Goal: Entertainment & Leisure: Browse casually

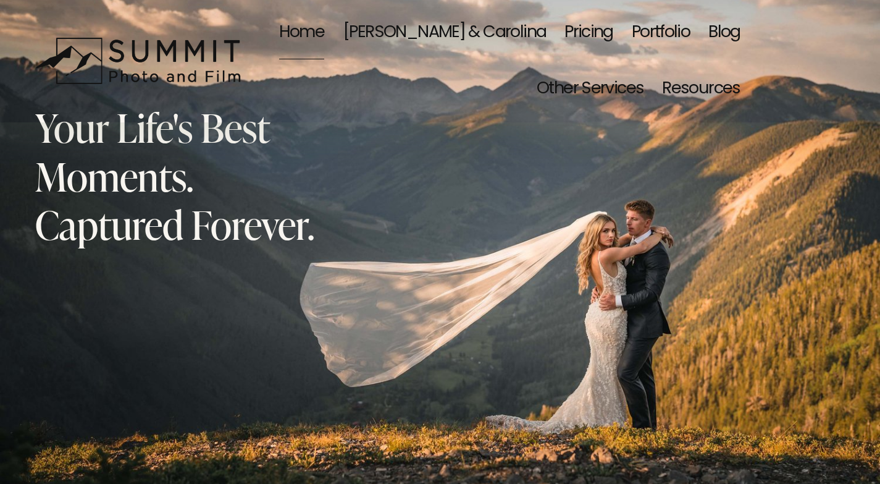
click at [725, 24] on link "Blog" at bounding box center [724, 32] width 32 height 57
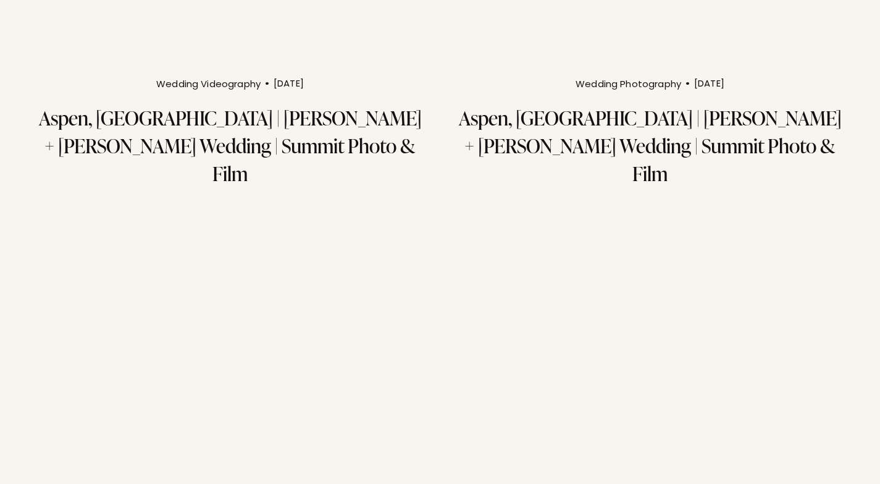
scroll to position [1729, 0]
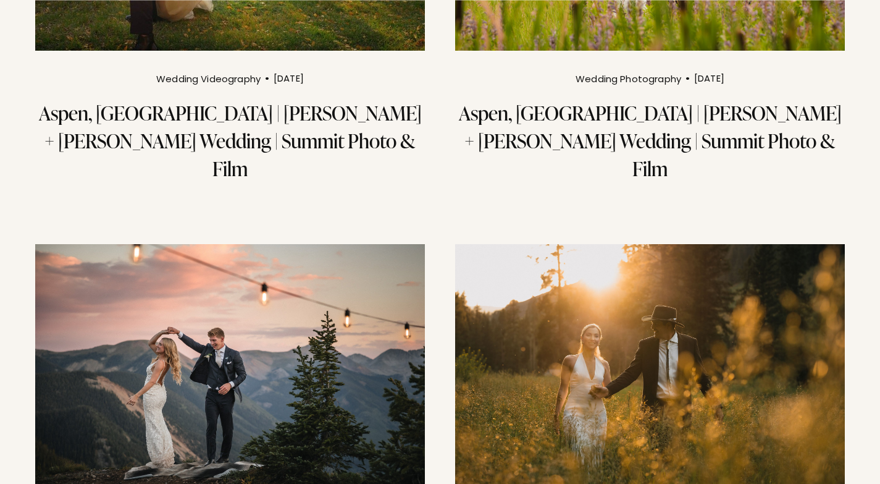
click at [666, 262] on img at bounding box center [649, 374] width 393 height 263
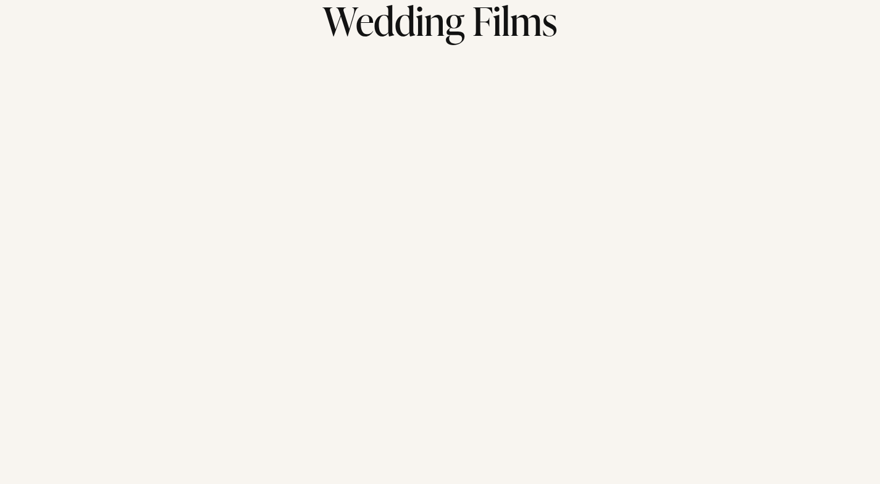
scroll to position [2100, 0]
